Goal: Task Accomplishment & Management: Complete application form

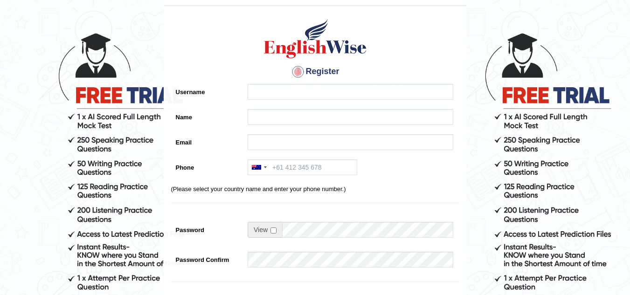
scroll to position [93, 0]
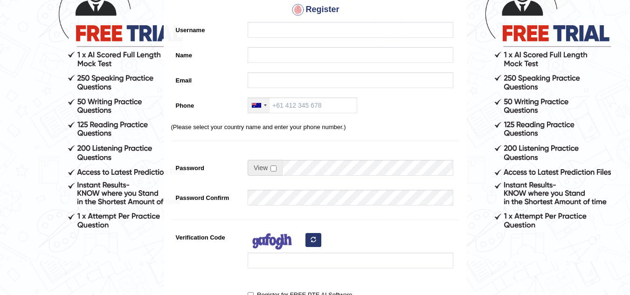
click at [267, 108] on div at bounding box center [258, 105] width 21 height 15
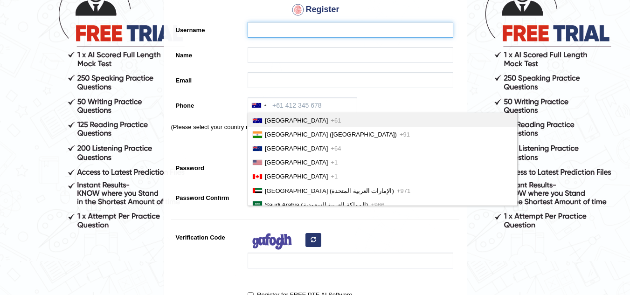
click at [280, 27] on input "Username" at bounding box center [350, 30] width 206 height 16
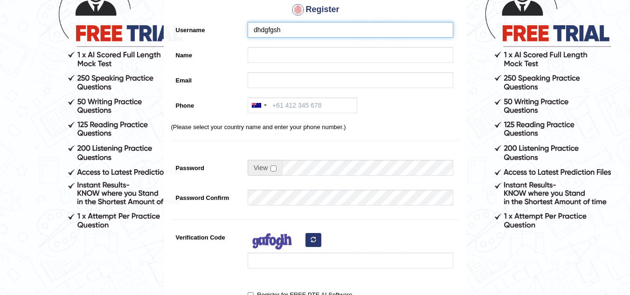
type input "dhdgfgsh"
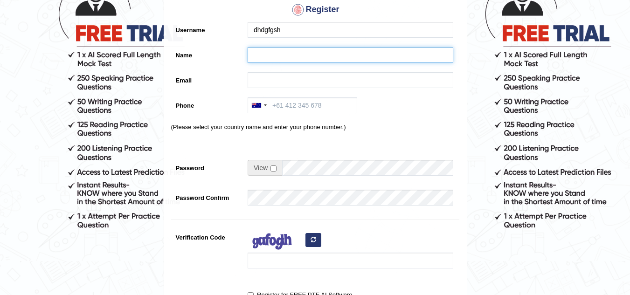
click at [270, 57] on input "Name" at bounding box center [350, 55] width 206 height 16
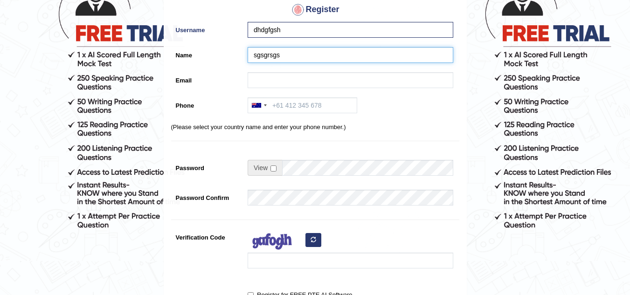
type input "sgsgrsgs"
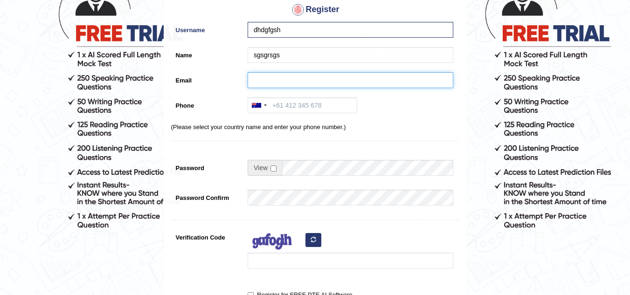
click at [267, 81] on input "Email" at bounding box center [350, 80] width 206 height 16
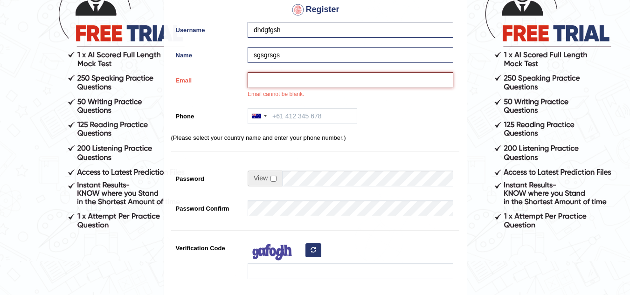
paste input "bt84wjy9ub@cmhvzylmfc.com"
type input "bt84wjy9ub@cmhvzylmfc.com"
click at [264, 113] on div at bounding box center [258, 116] width 21 height 15
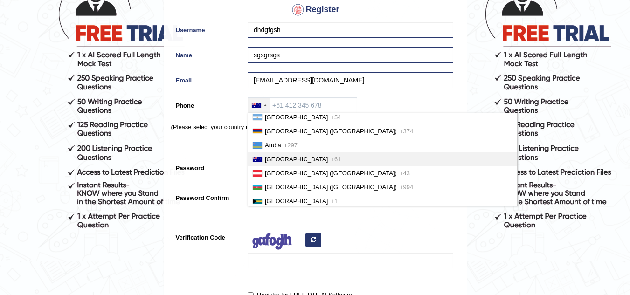
scroll to position [280, 0]
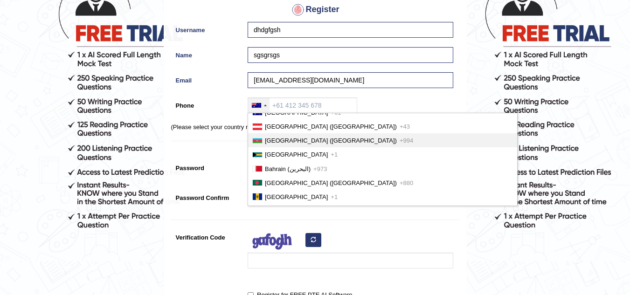
click at [276, 140] on span "Azerbaijan (Azərbaycan)" at bounding box center [331, 140] width 132 height 7
type input "+994"
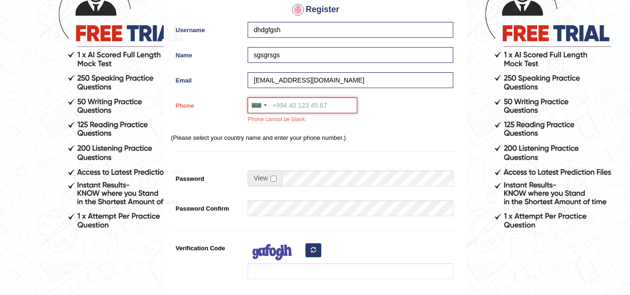
paste input "701325511"
click at [273, 103] on input "701325511" at bounding box center [302, 105] width 110 height 16
click at [265, 110] on div at bounding box center [258, 105] width 21 height 15
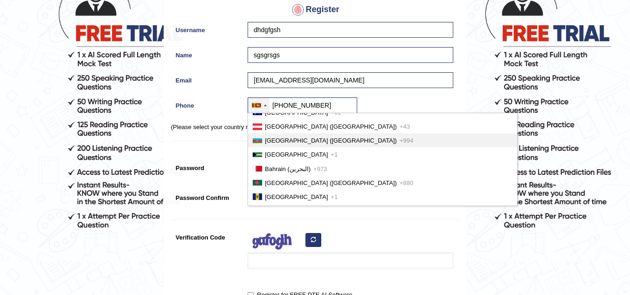
click at [278, 141] on span "Azerbaijan (Azərbaycan)" at bounding box center [331, 140] width 132 height 7
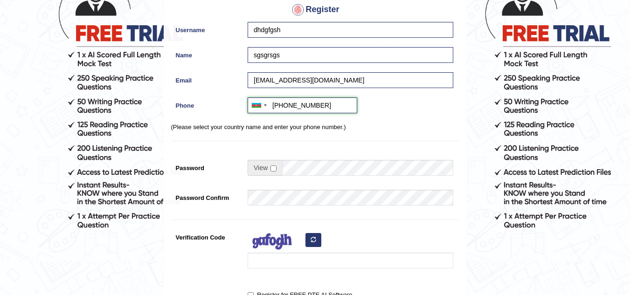
click at [290, 105] on input "+9944701325511" at bounding box center [302, 105] width 110 height 16
type input "+994701325511"
click at [269, 170] on span at bounding box center [264, 168] width 34 height 16
click at [274, 169] on input "checkbox" at bounding box center [273, 168] width 6 height 6
checkbox input "true"
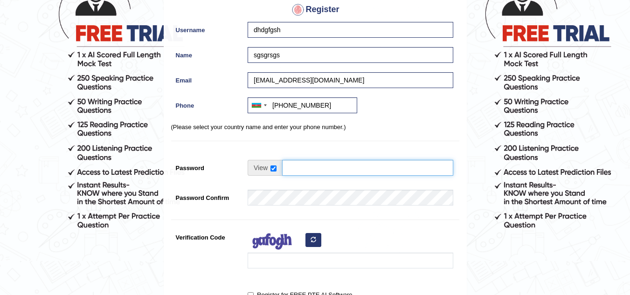
click at [308, 171] on input "Password" at bounding box center [367, 168] width 171 height 16
type input "piegr..P3Ug83HU"
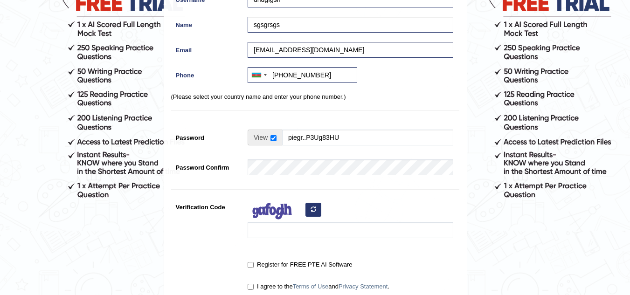
scroll to position [140, 0]
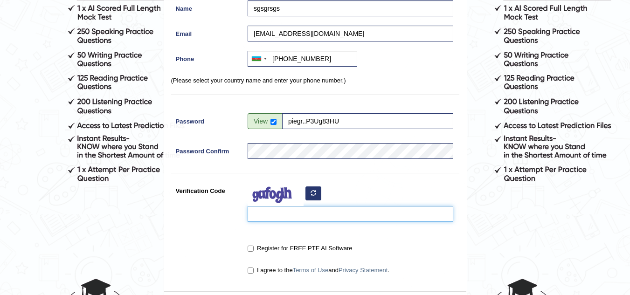
click at [309, 211] on input "Verification Code" at bounding box center [350, 214] width 206 height 16
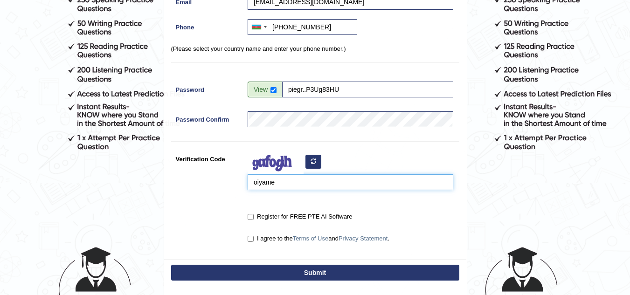
scroll to position [186, 0]
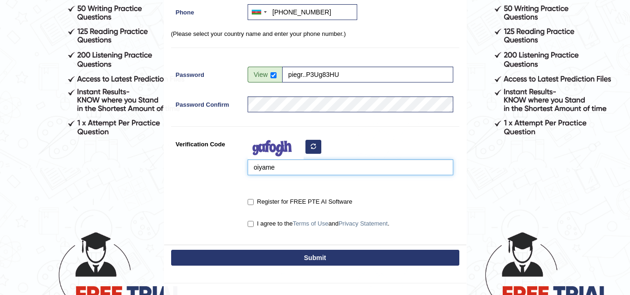
type input "oiyame"
click at [248, 199] on input "Register for FREE PTE AI Software" at bounding box center [250, 202] width 6 height 6
checkbox input "true"
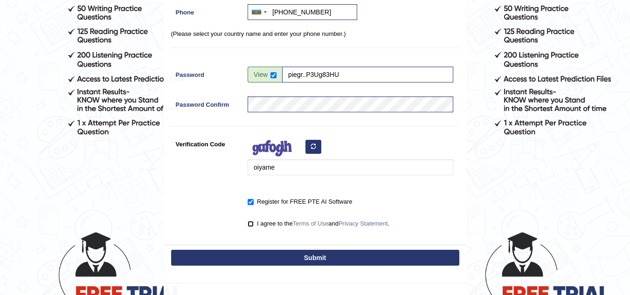
click at [253, 223] on input "I agree to the Terms of Use and Privacy Statement ." at bounding box center [250, 224] width 6 height 6
checkbox input "true"
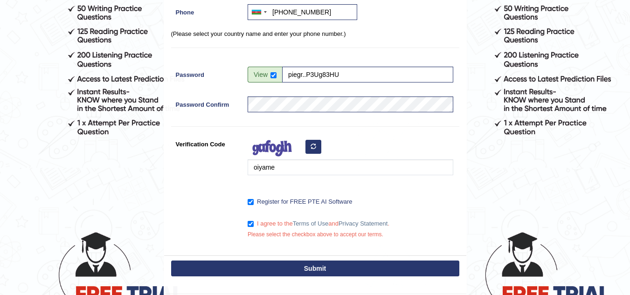
click at [267, 263] on button "Submit" at bounding box center [315, 269] width 288 height 16
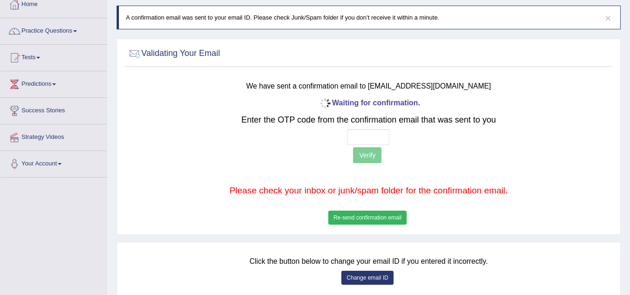
scroll to position [47, 0]
